Goal: Task Accomplishment & Management: Manage account settings

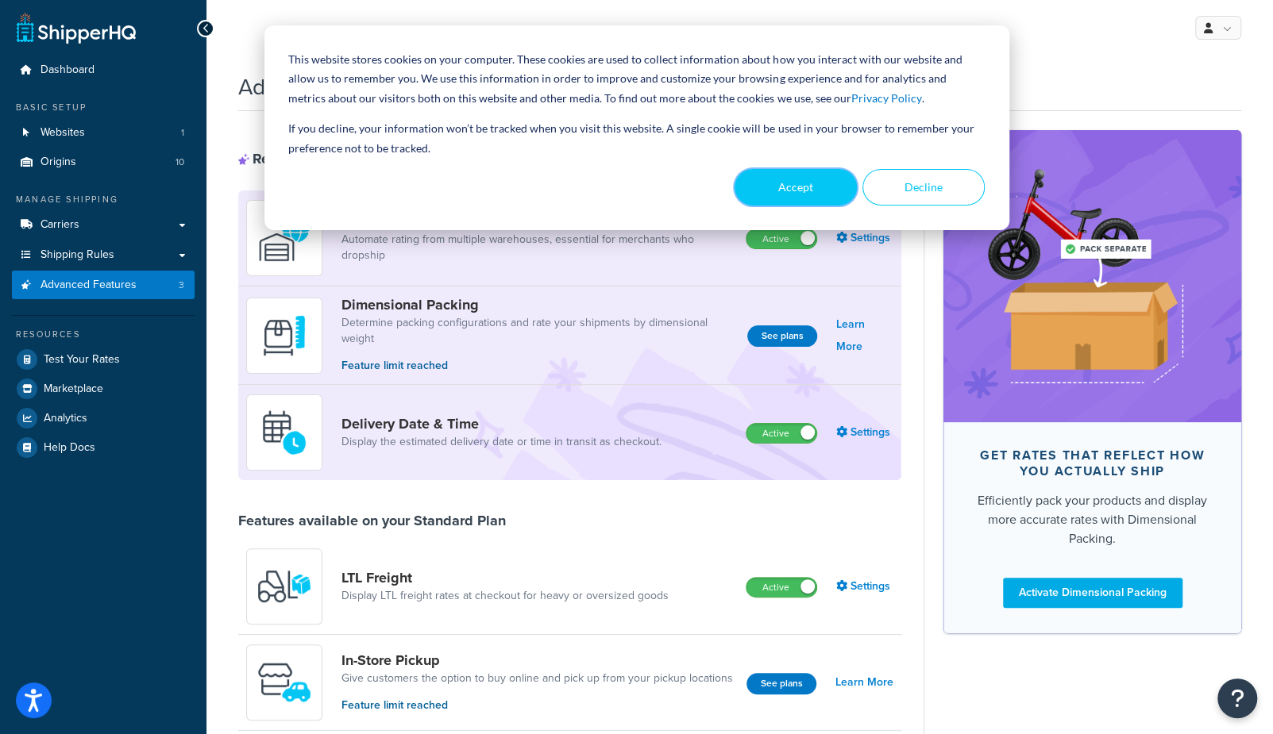
click at [824, 196] on button "Accept" at bounding box center [795, 187] width 122 height 37
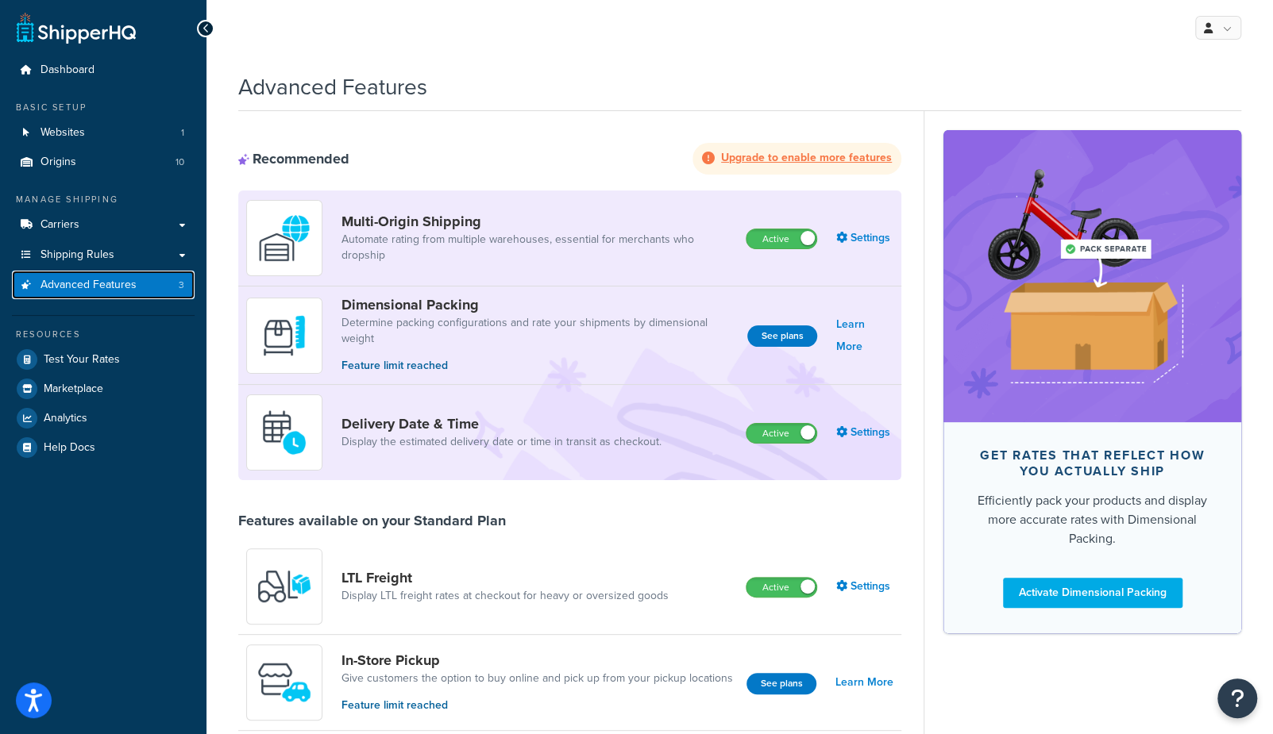
click at [98, 289] on span "Advanced Features" at bounding box center [88, 285] width 96 height 13
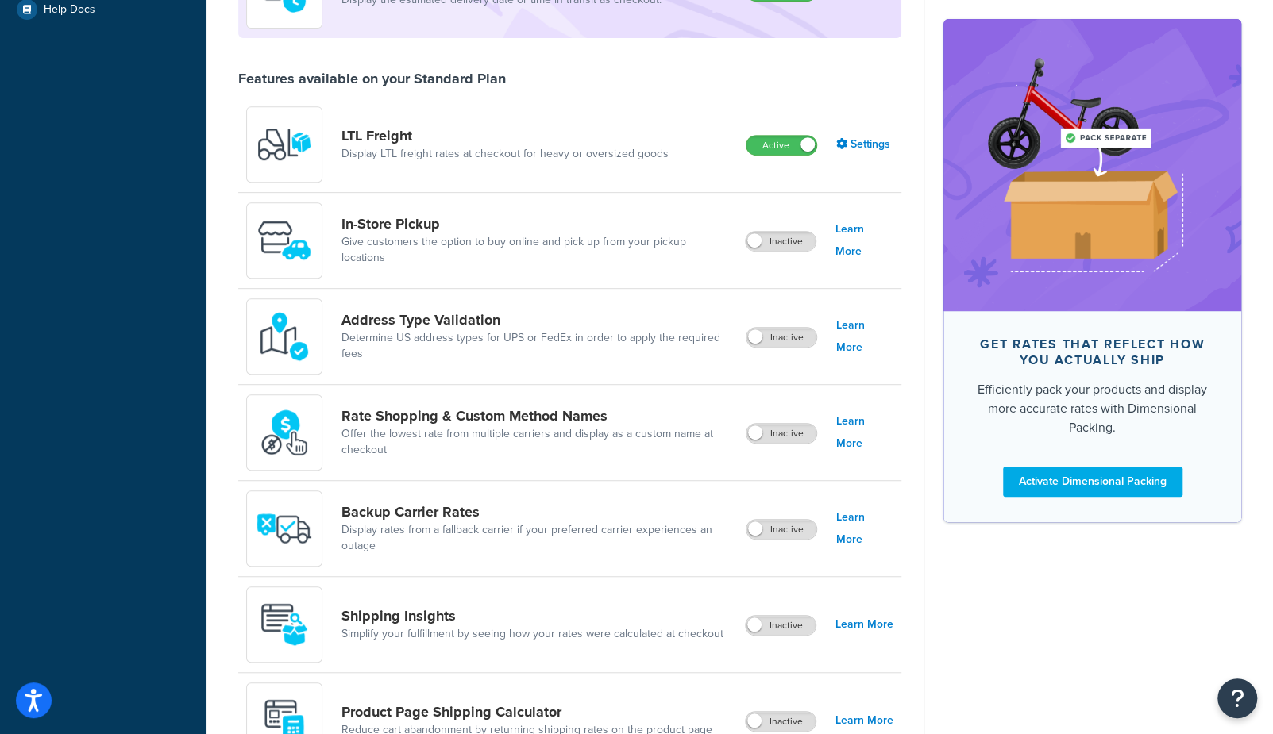
scroll to position [445, 0]
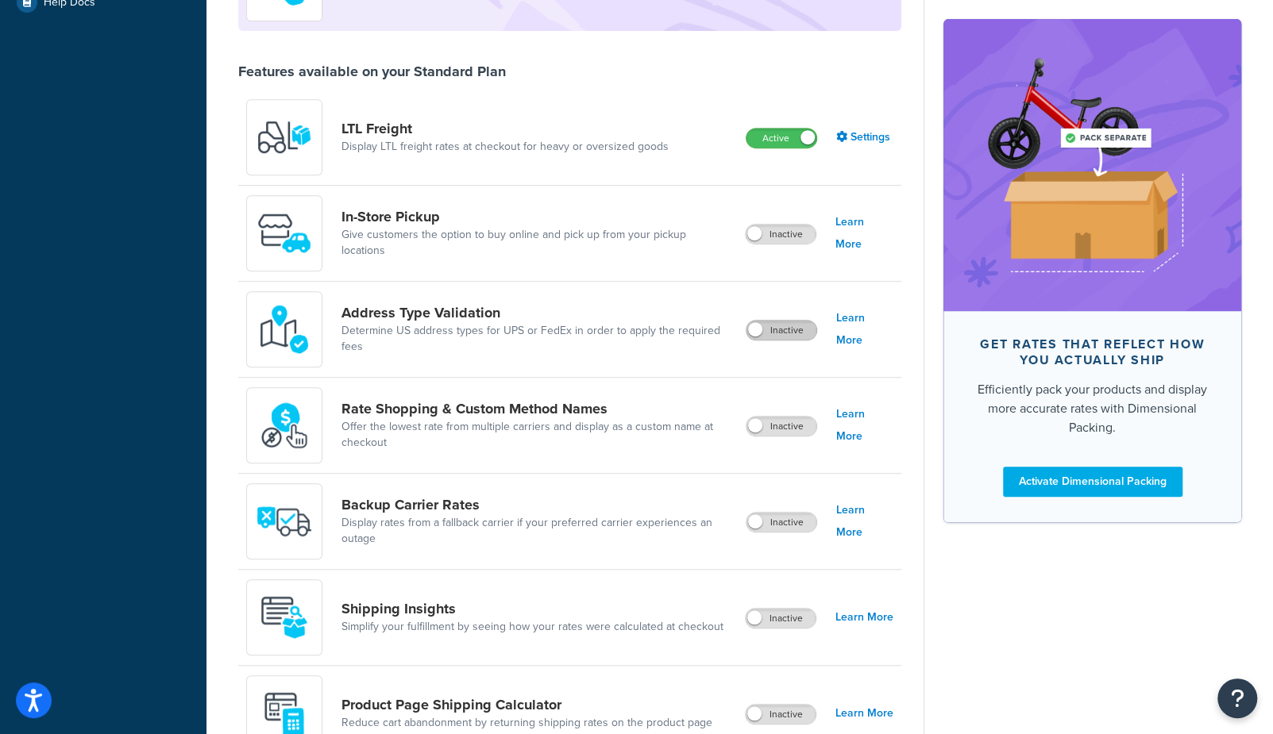
click at [789, 334] on label "Inactive" at bounding box center [781, 330] width 70 height 19
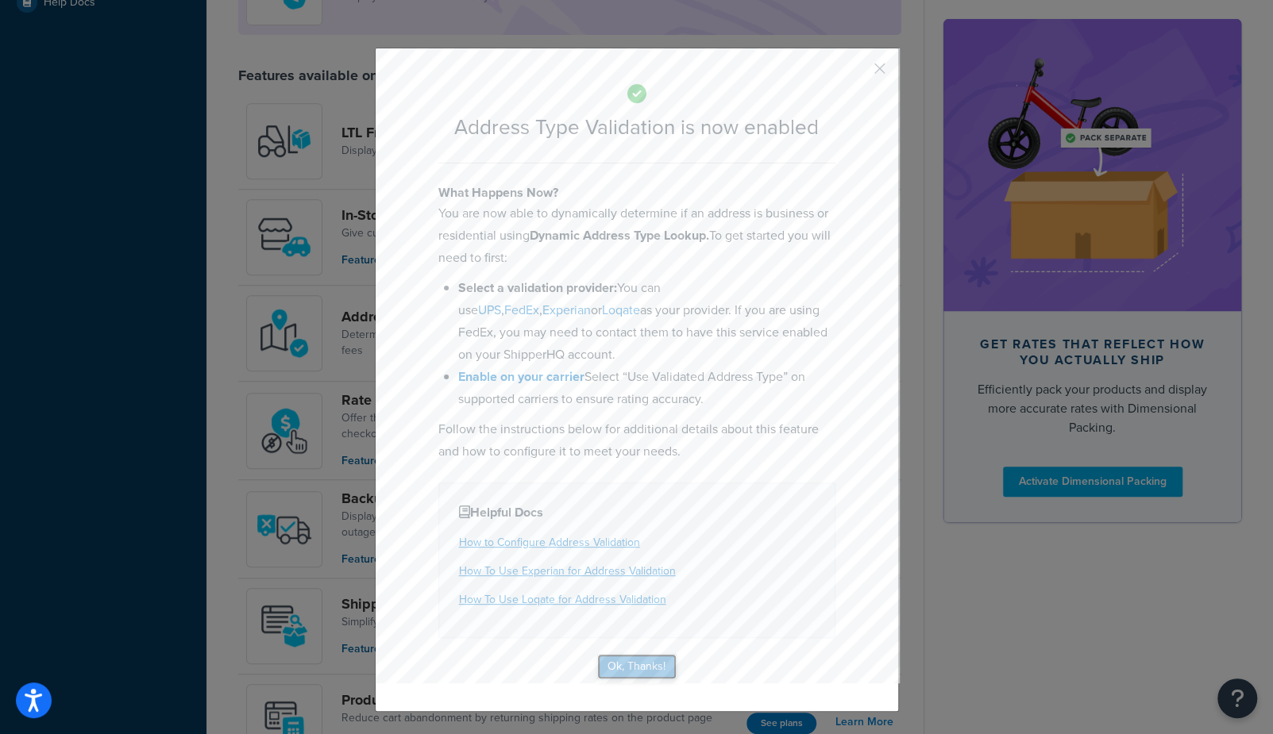
click at [649, 671] on button "Ok, Thanks!" at bounding box center [636, 666] width 79 height 25
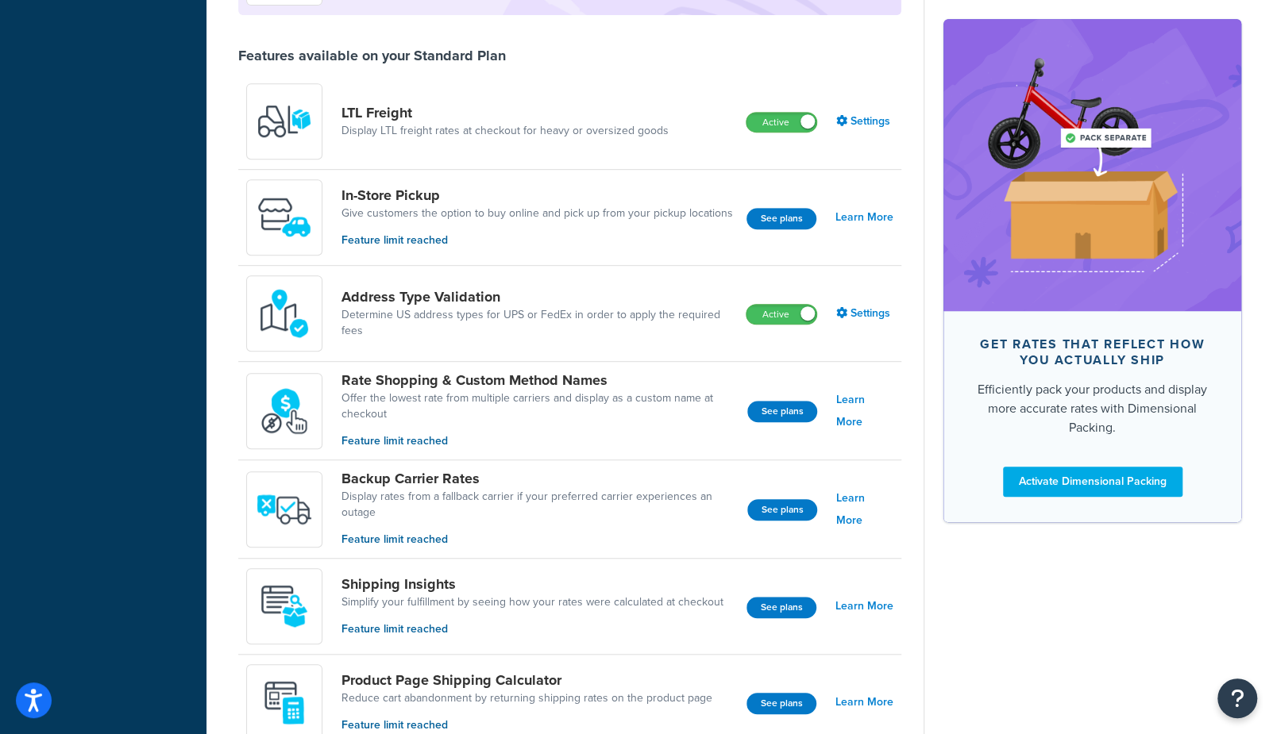
scroll to position [472, 0]
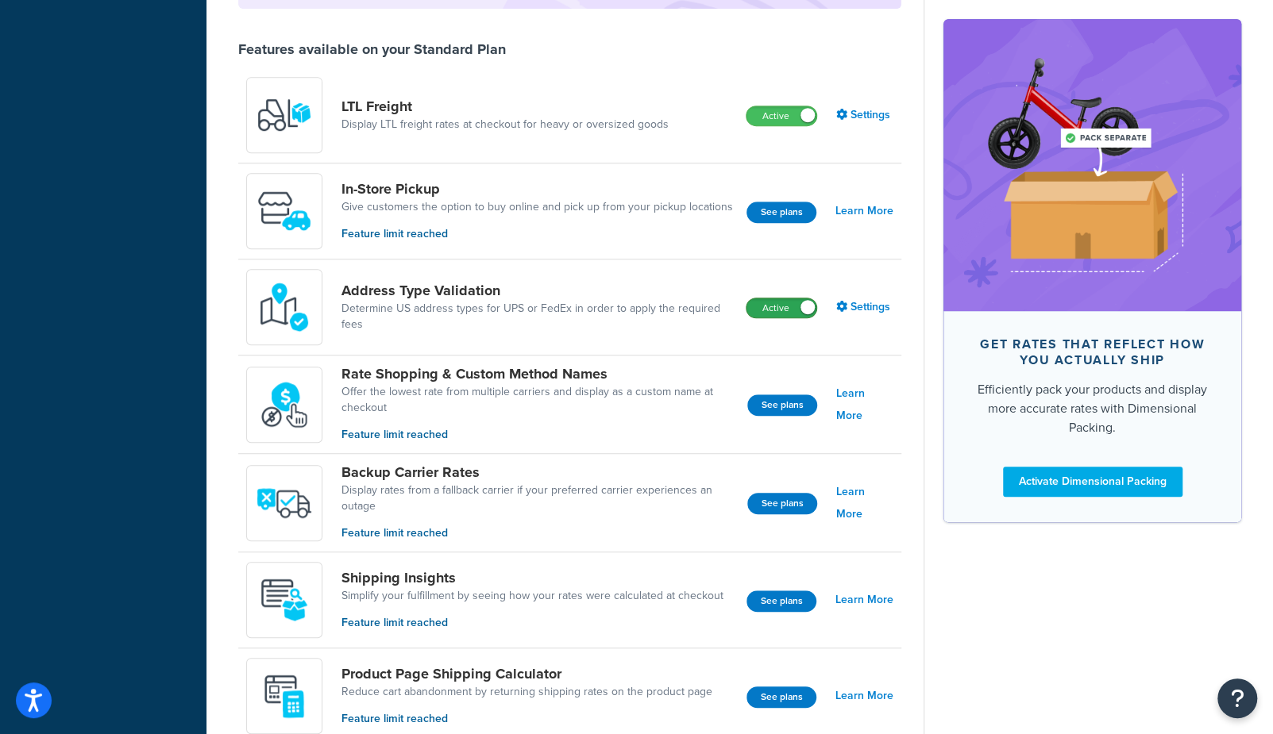
click at [766, 311] on label "Active" at bounding box center [781, 307] width 70 height 19
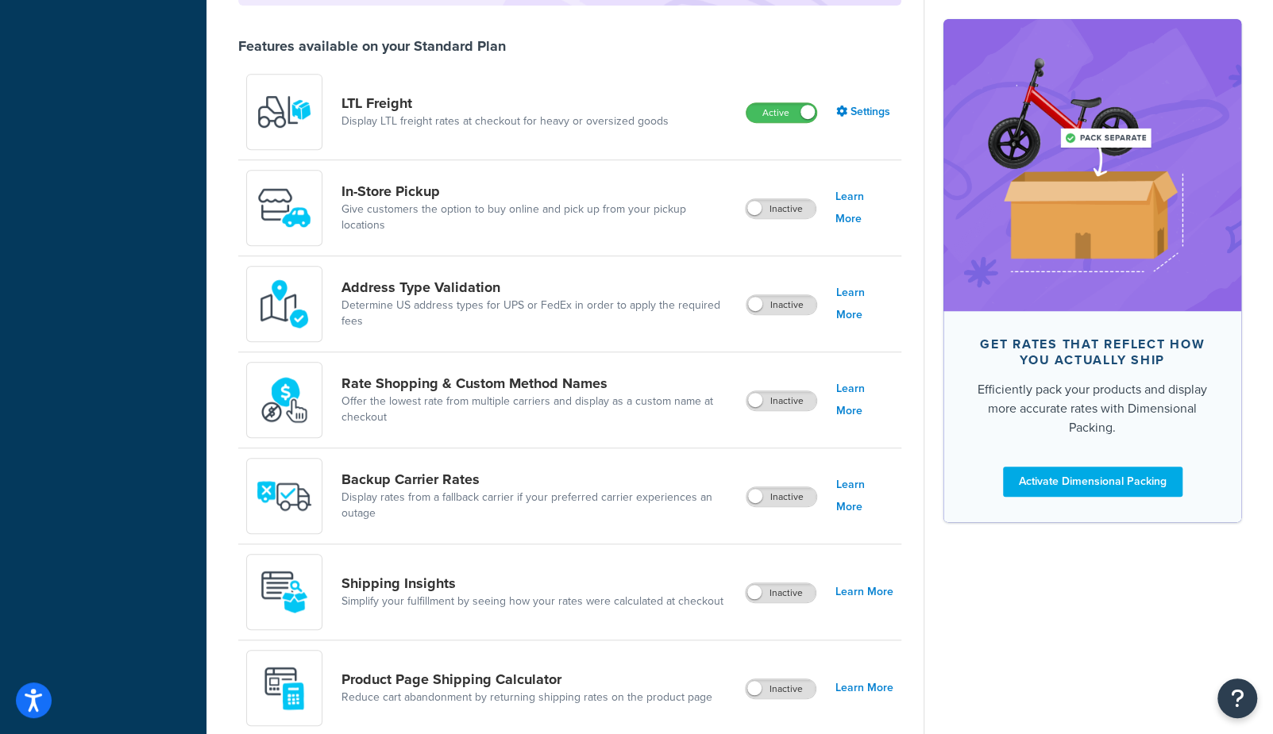
scroll to position [0, 0]
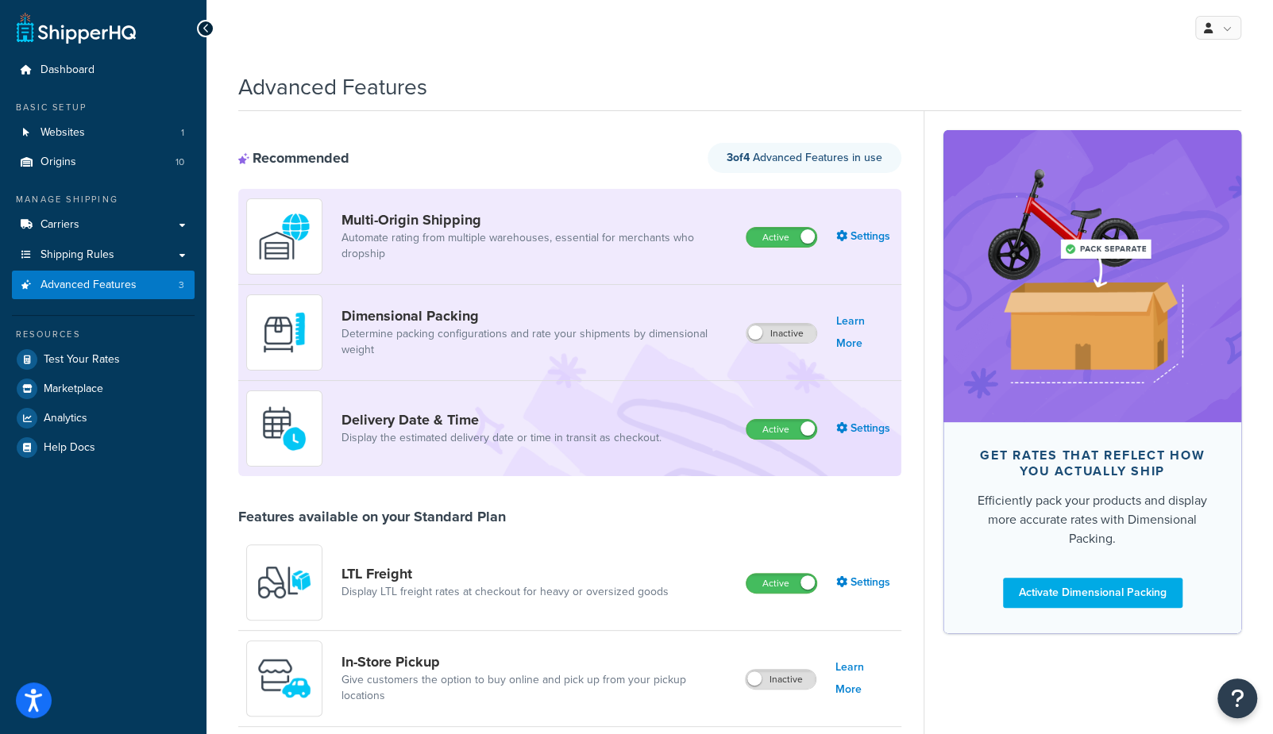
click at [617, 64] on div "Advanced Features" at bounding box center [739, 83] width 1003 height 39
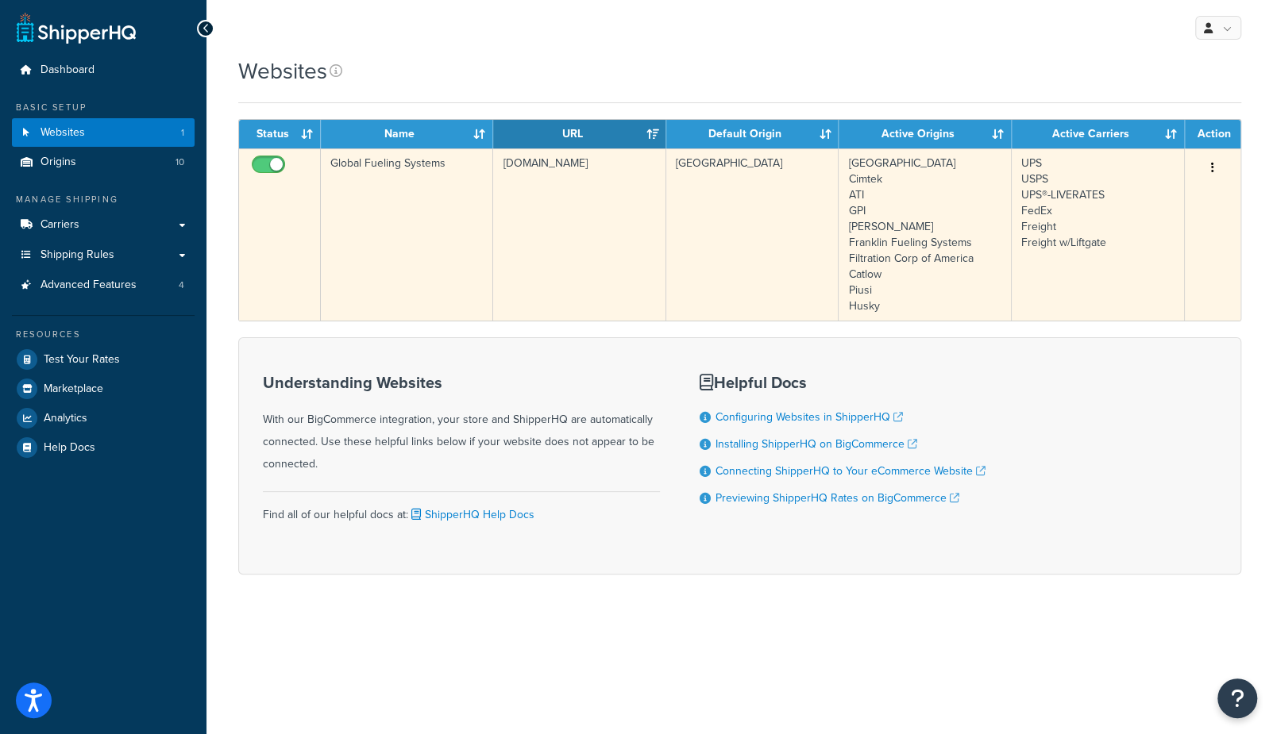
click at [392, 237] on td "Global Fueling Systems" at bounding box center [407, 234] width 172 height 172
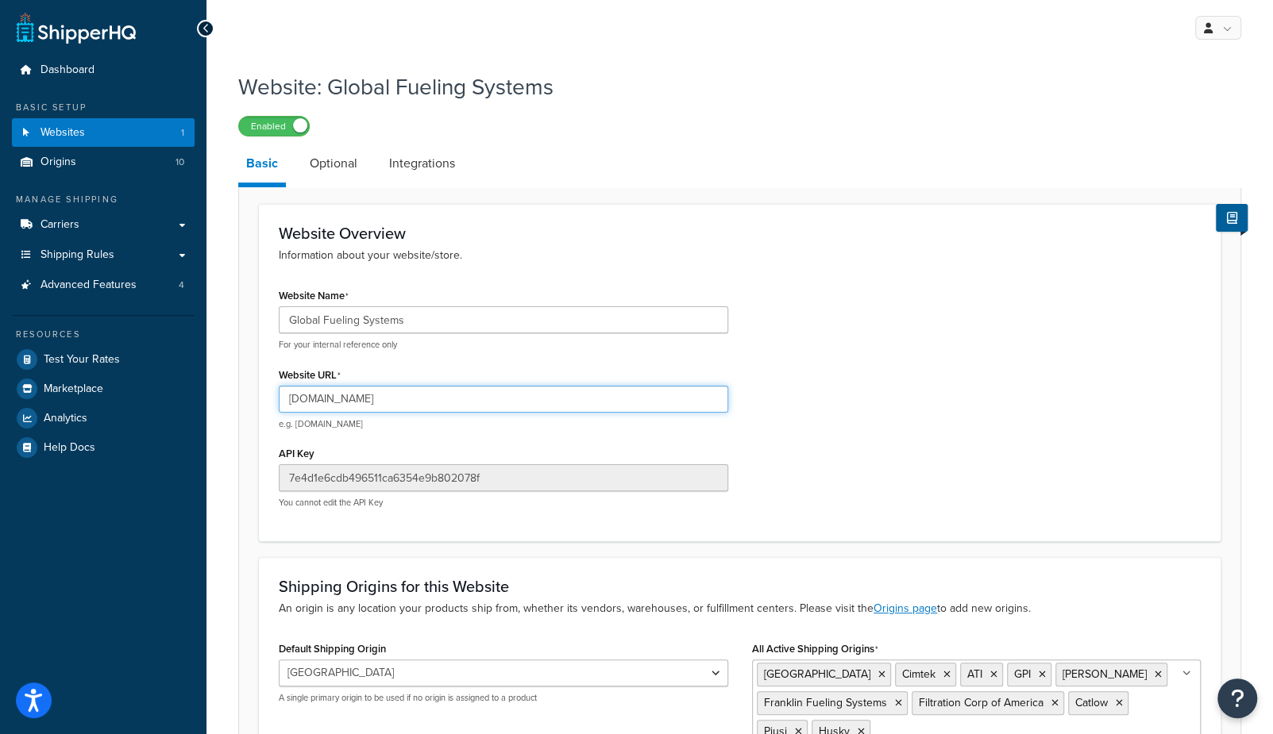
click at [337, 401] on input "[DOMAIN_NAME]" at bounding box center [503, 399] width 449 height 27
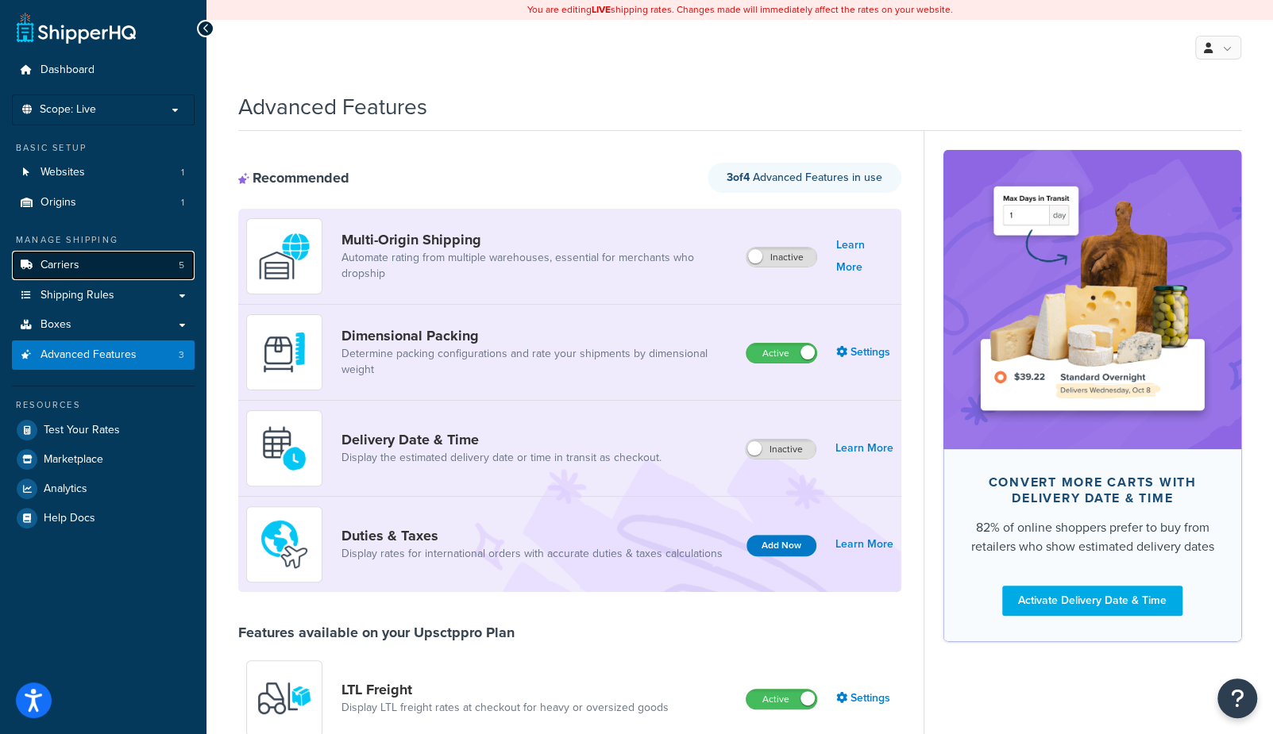
click at [68, 264] on span "Carriers" at bounding box center [59, 265] width 39 height 13
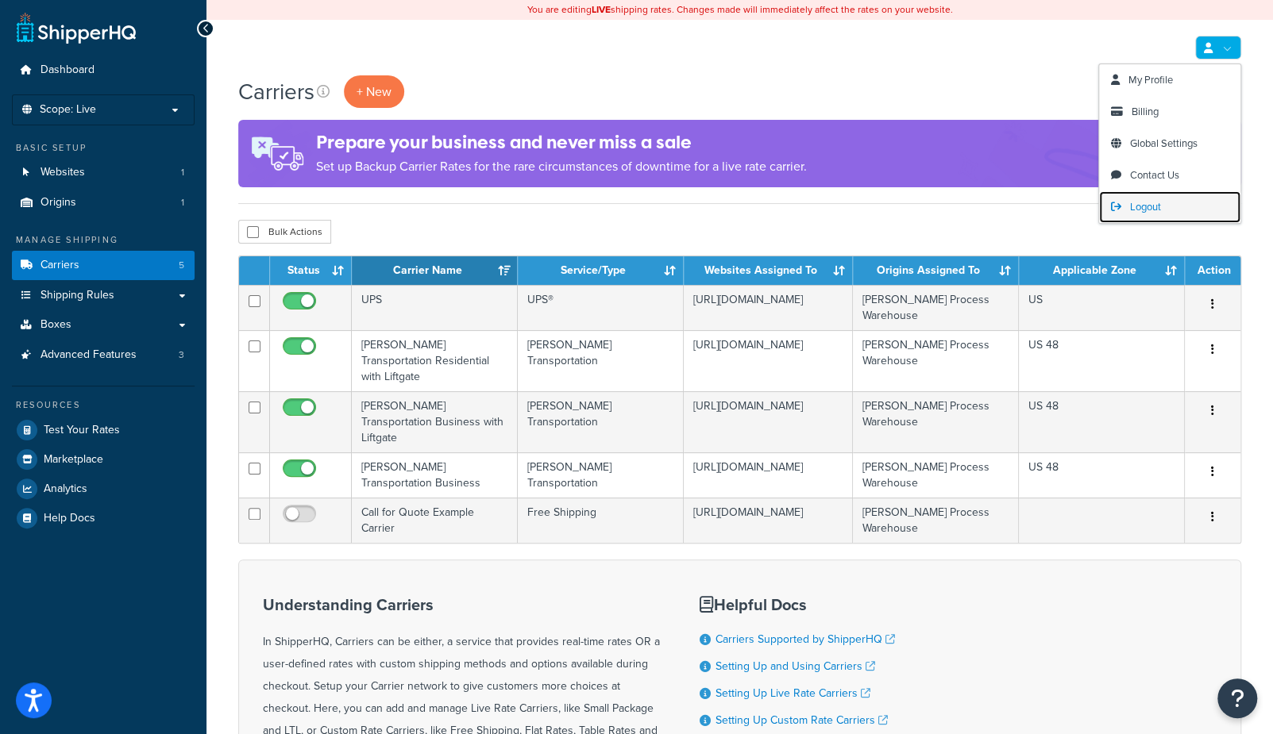
click at [1140, 210] on span "Logout" at bounding box center [1145, 206] width 31 height 15
